Goal: Download file/media

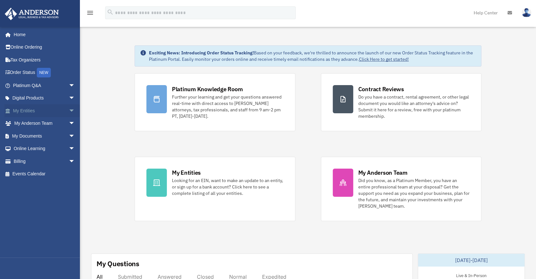
click at [20, 111] on link "My Entities arrow_drop_down" at bounding box center [44, 110] width 80 height 13
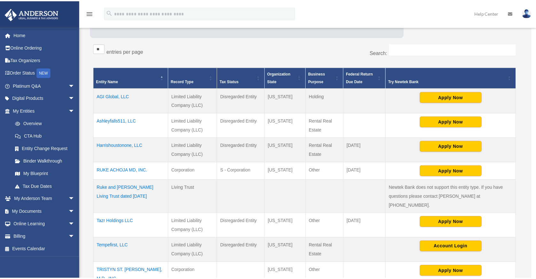
scroll to position [96, 0]
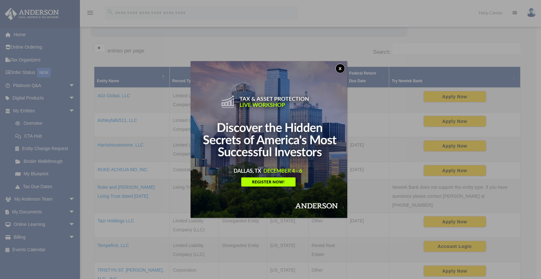
click at [343, 69] on button "x" at bounding box center [340, 69] width 10 height 10
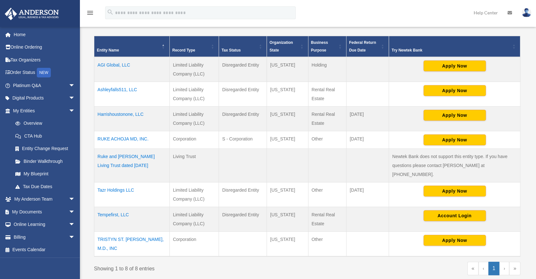
scroll to position [128, 0]
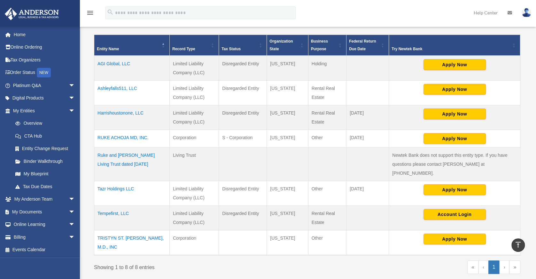
click at [126, 64] on td "AGI Global, LLC" at bounding box center [131, 68] width 75 height 25
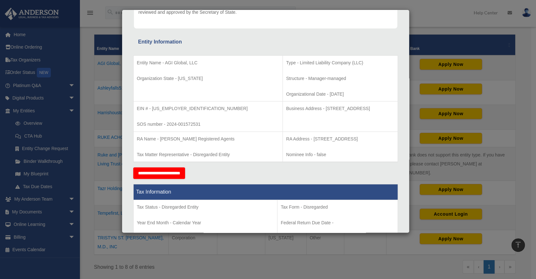
scroll to position [96, 0]
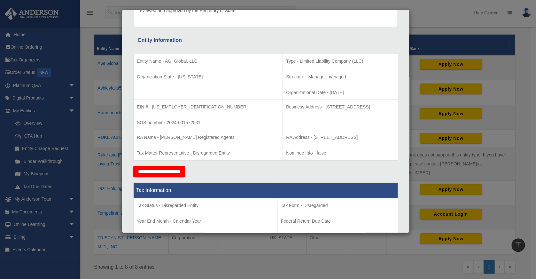
click at [86, 100] on div "Details × Articles Sent Organizational Date" at bounding box center [268, 139] width 536 height 279
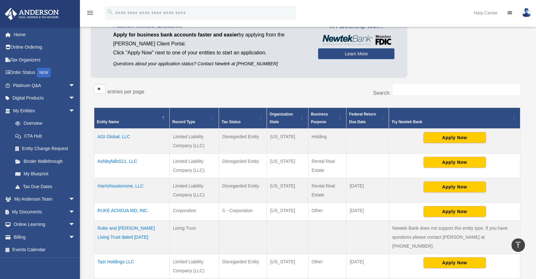
scroll to position [0, 0]
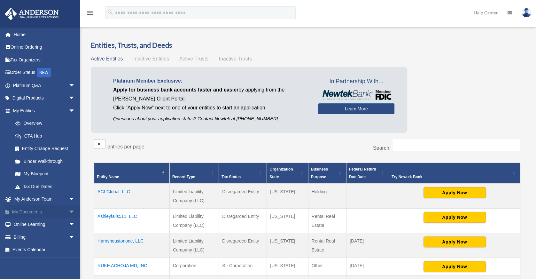
click at [38, 214] on link "My Documents arrow_drop_down" at bounding box center [44, 211] width 80 height 13
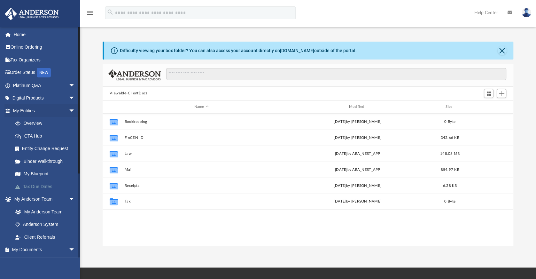
scroll to position [140, 405]
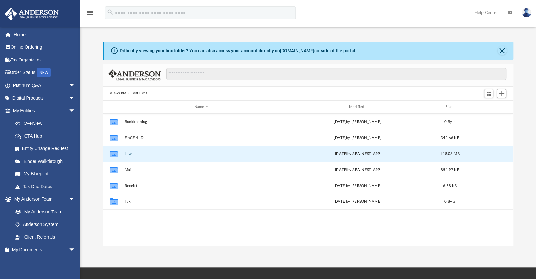
click at [126, 153] on button "Law" at bounding box center [201, 154] width 153 height 4
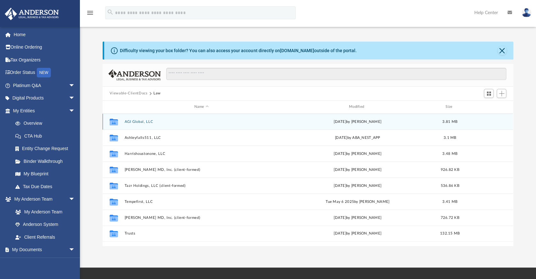
click at [133, 121] on button "AGI Global, LLC" at bounding box center [201, 122] width 153 height 4
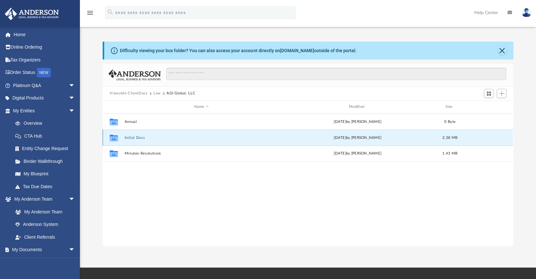
click at [136, 136] on button "Initial Docs" at bounding box center [201, 138] width 153 height 4
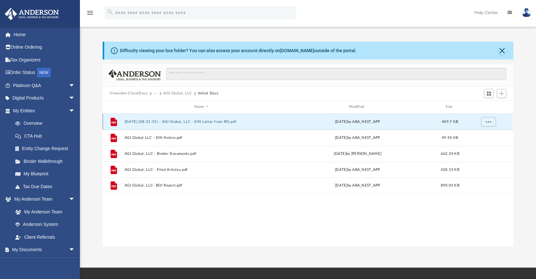
click at [181, 121] on button "2024.12.30 (08:21:31) - AGI Global, LLC - EIN Letter from IRS.pdf" at bounding box center [201, 122] width 153 height 4
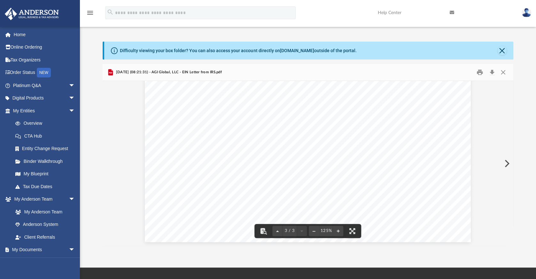
scroll to position [1132, 0]
click at [492, 74] on button "Download" at bounding box center [492, 72] width 12 height 10
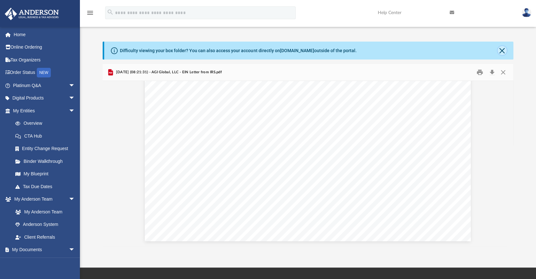
click at [502, 53] on button "Close" at bounding box center [502, 50] width 9 height 9
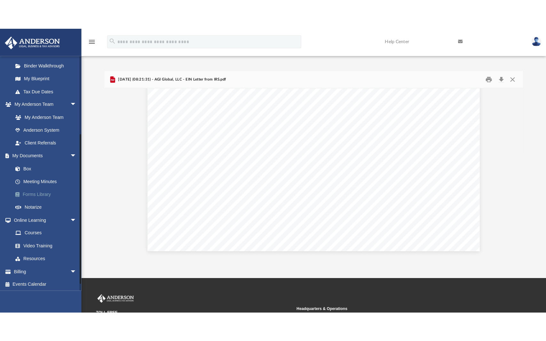
scroll to position [126, 0]
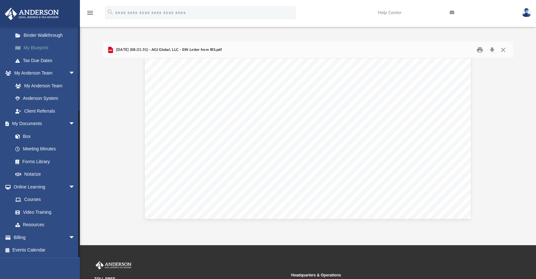
click at [38, 45] on link "My Blueprint" at bounding box center [47, 48] width 76 height 13
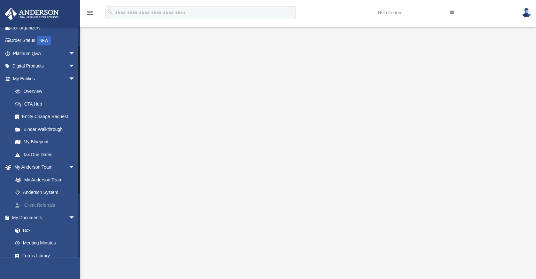
scroll to position [30, 0]
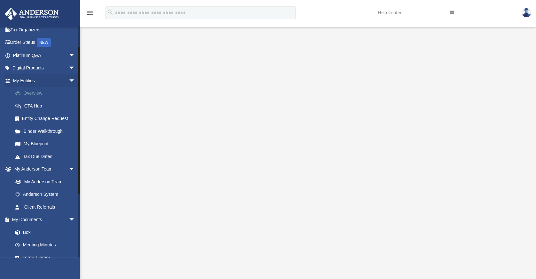
click at [38, 93] on link "Overview" at bounding box center [47, 93] width 76 height 13
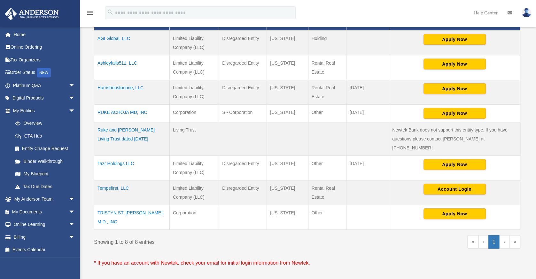
scroll to position [160, 0]
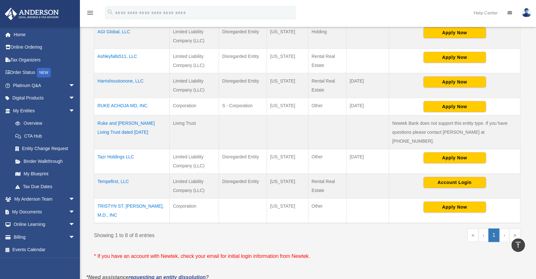
click at [125, 149] on td "Tazr Holdings LLC" at bounding box center [131, 161] width 75 height 25
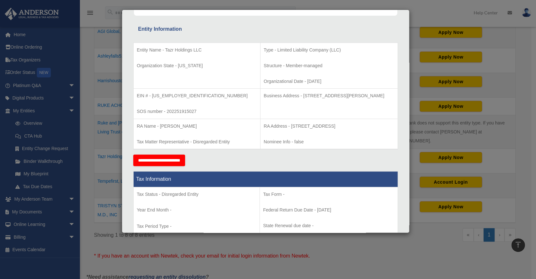
scroll to position [109, 0]
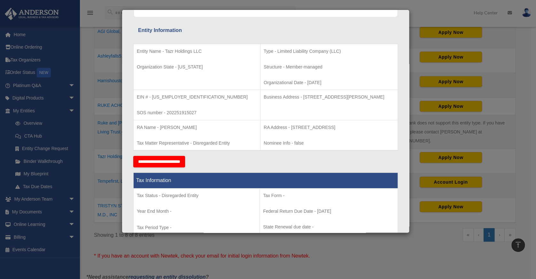
click at [84, 29] on div "Details × Articles Sent Organizational Date" at bounding box center [268, 139] width 536 height 279
